Goal: Task Accomplishment & Management: Manage account settings

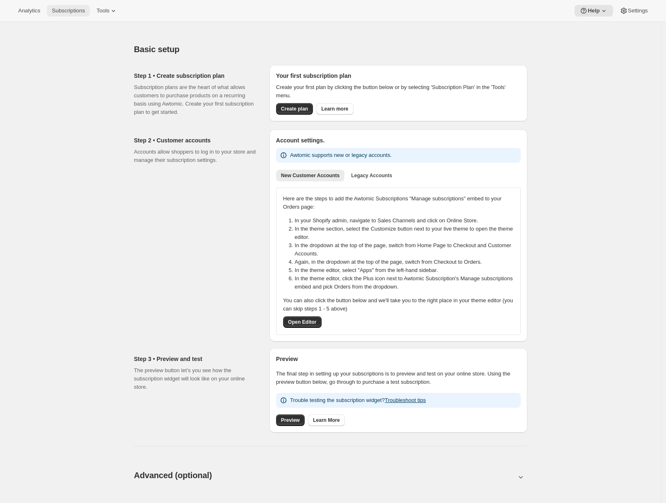
click at [80, 14] on span "Subscriptions" at bounding box center [68, 10] width 33 height 7
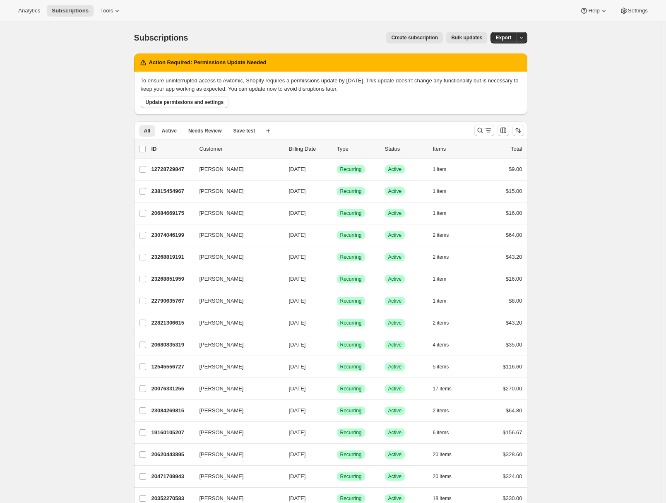
scroll to position [175, 0]
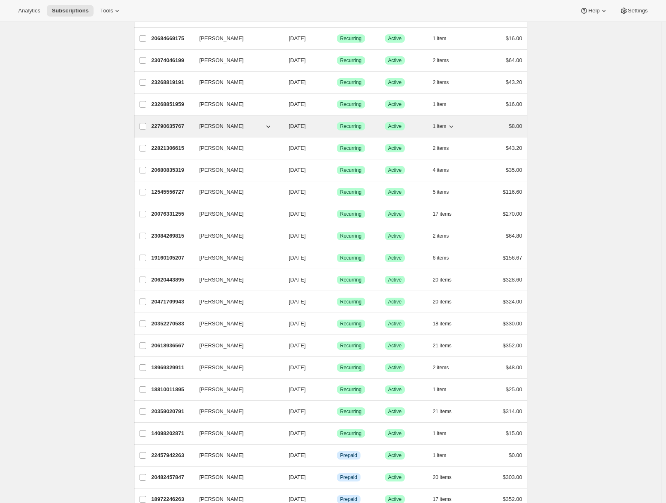
click at [168, 121] on div "22790635767 [PERSON_NAME] [DATE] Success Recurring Success Active 1 item $8.00" at bounding box center [336, 126] width 371 height 12
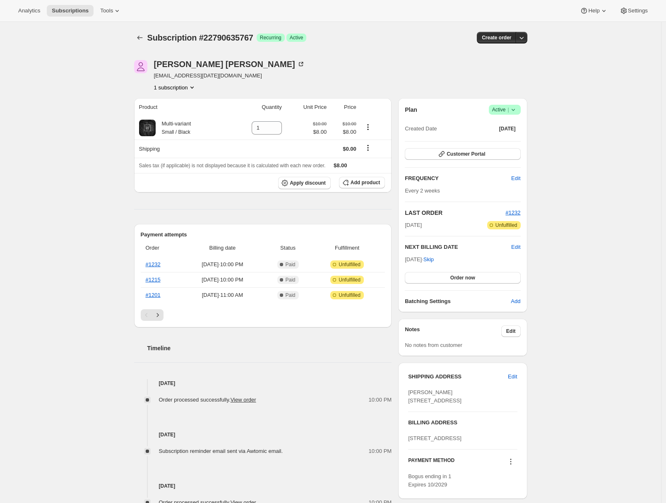
click at [609, 158] on div "Subscription #22790635767. This page is ready Subscription #22790635767 Success…" at bounding box center [330, 340] width 661 height 637
click at [525, 36] on icon "button" at bounding box center [521, 38] width 8 height 8
click at [590, 216] on div "Subscription #22790635767. This page is ready Subscription #22790635767 Success…" at bounding box center [330, 340] width 661 height 637
click at [522, 36] on icon "button" at bounding box center [521, 38] width 8 height 8
click at [500, 69] on span "Create custom one-time order" at bounding box center [489, 69] width 72 height 6
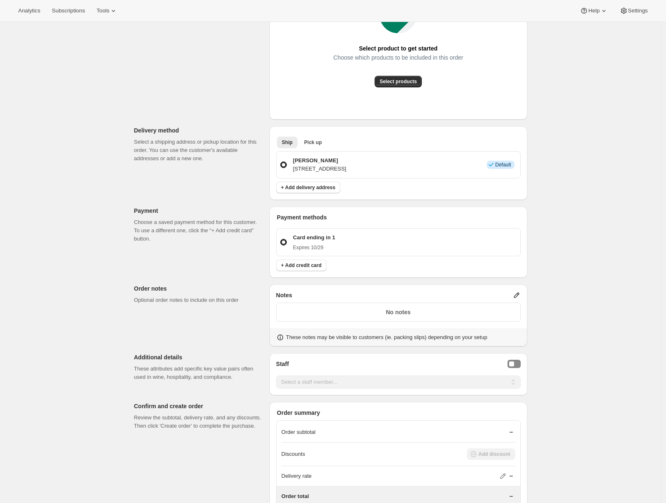
scroll to position [139, 0]
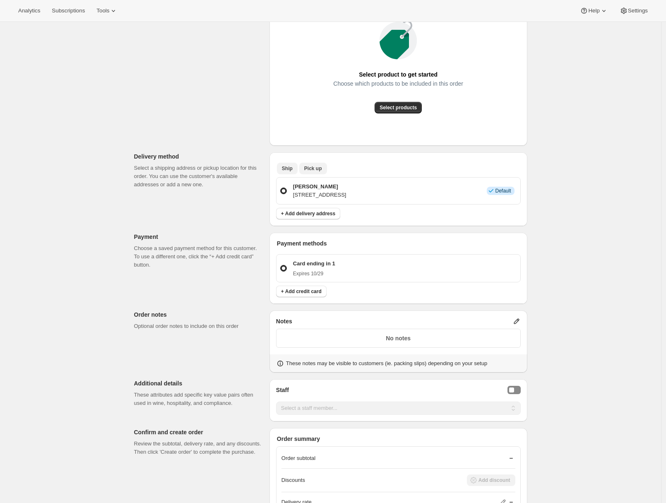
click at [310, 165] on span "Pick up" at bounding box center [313, 168] width 18 height 7
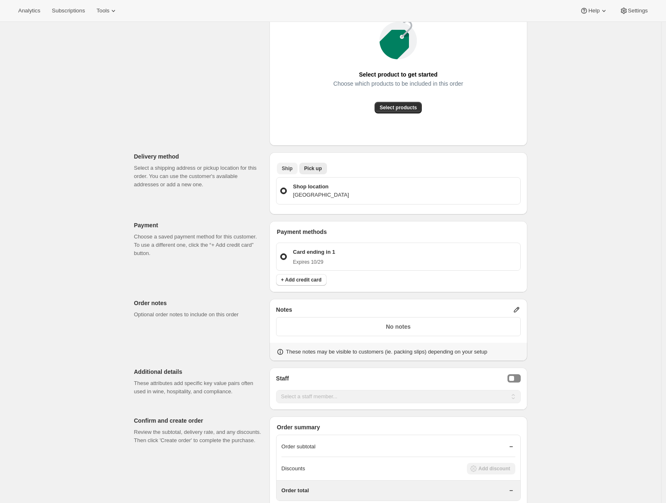
click at [282, 168] on button "Ship" at bounding box center [287, 169] width 21 height 12
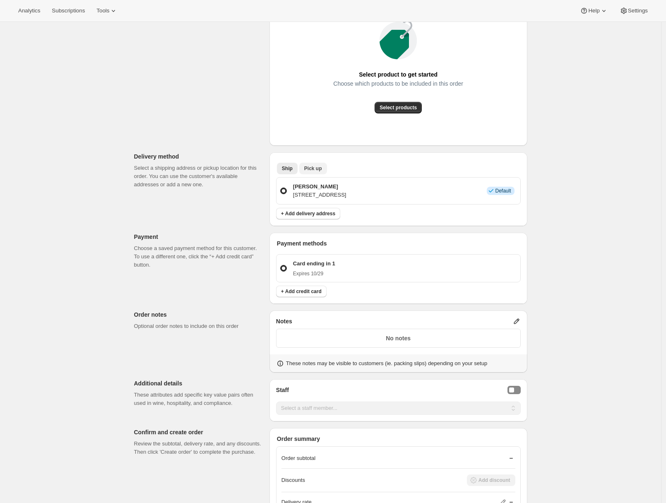
click at [313, 169] on span "Pick up" at bounding box center [313, 168] width 18 height 7
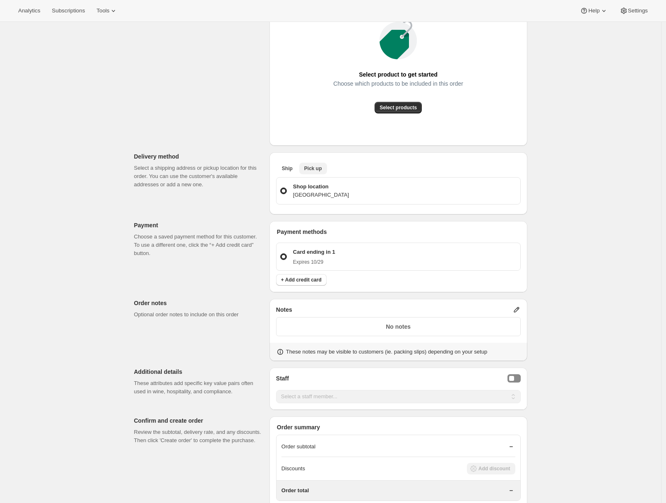
scroll to position [0, 0]
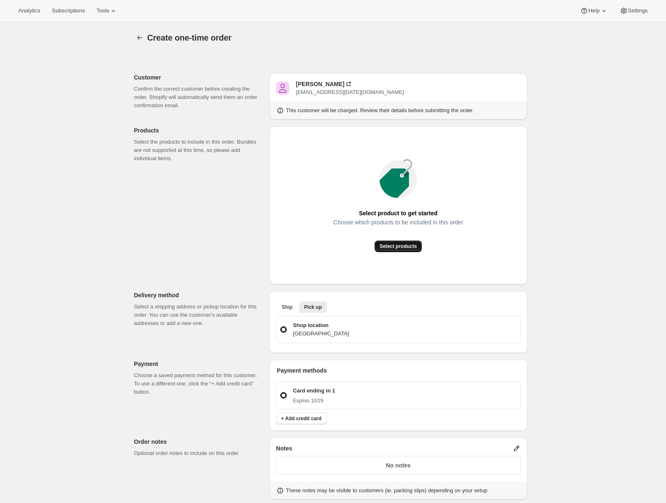
click at [390, 246] on span "Select products" at bounding box center [397, 246] width 37 height 7
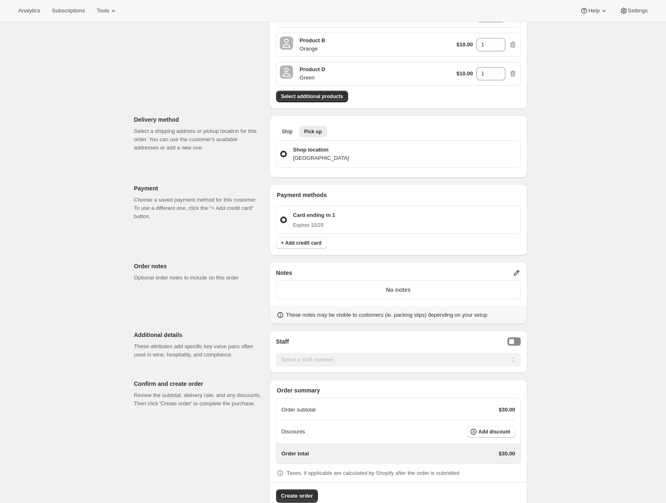
scroll to position [149, 0]
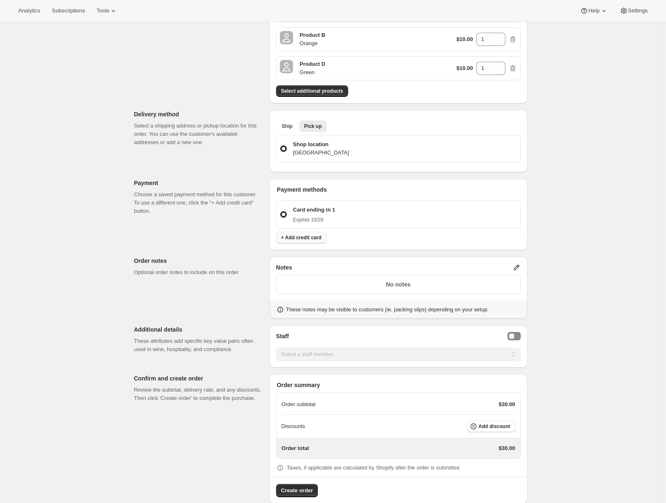
click at [293, 237] on span "+ Add credit card" at bounding box center [301, 237] width 41 height 7
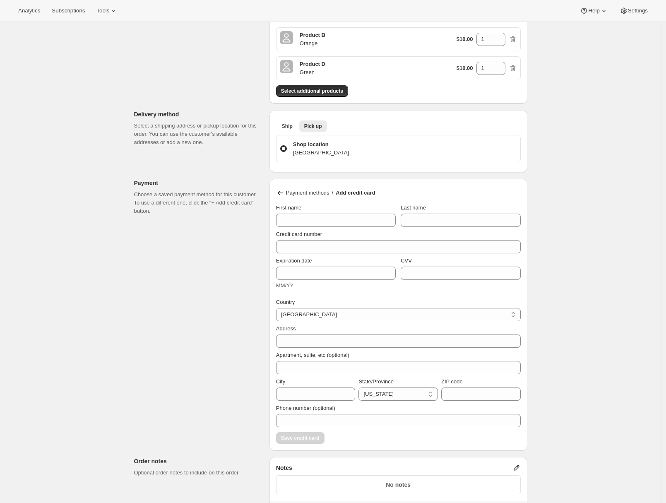
click at [276, 196] on div "Payment methods / Add credit card First name Last name Credit card number Expir…" at bounding box center [398, 314] width 258 height 271
click at [283, 189] on icon at bounding box center [280, 193] width 8 height 8
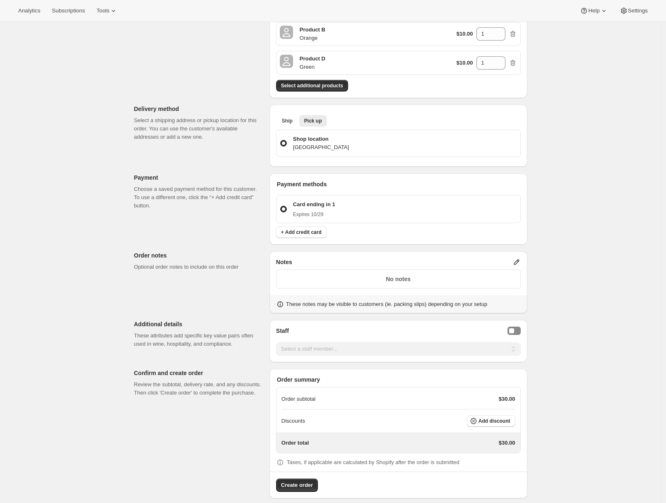
scroll to position [163, 0]
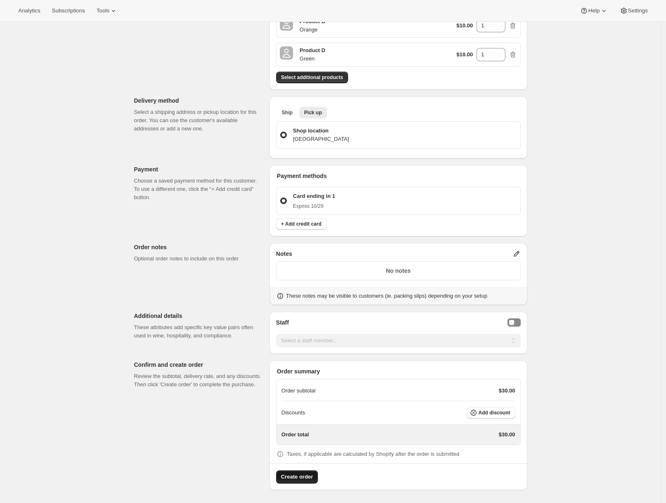
click at [316, 476] on button "Create order" at bounding box center [297, 476] width 42 height 13
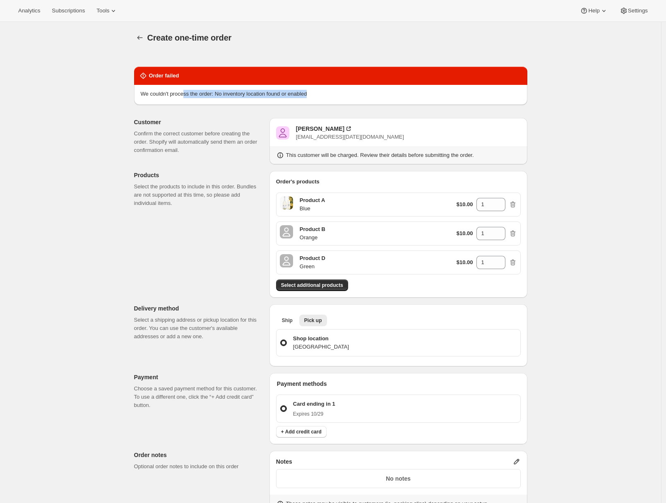
drag, startPoint x: 323, startPoint y: 93, endPoint x: 188, endPoint y: 90, distance: 134.5
click at [188, 90] on div "We couldn't process the order: No inventory location found or enabled" at bounding box center [331, 94] width 380 height 8
click at [44, 172] on div "Create one-time order. This page is ready Create one-time order Order failed We…" at bounding box center [330, 366] width 661 height 689
click at [142, 41] on icon "button" at bounding box center [140, 38] width 8 height 8
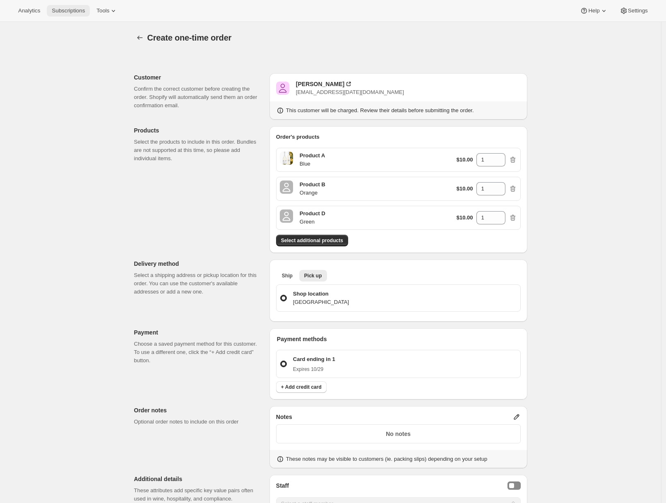
click at [74, 15] on button "Subscriptions" at bounding box center [68, 11] width 43 height 12
